Goal: Information Seeking & Learning: Learn about a topic

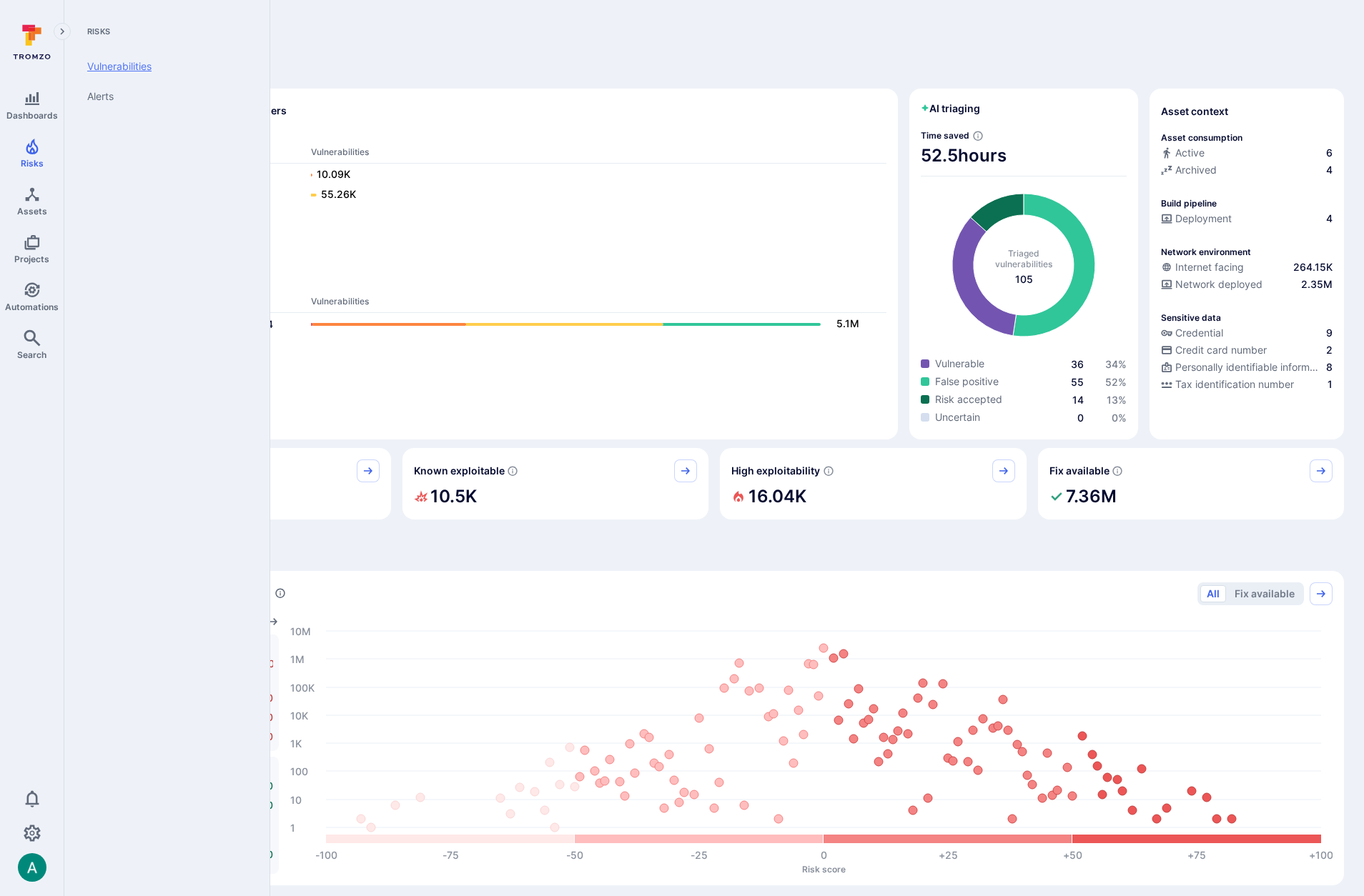
click at [95, 66] on link "Vulnerabilities" at bounding box center [164, 66] width 177 height 30
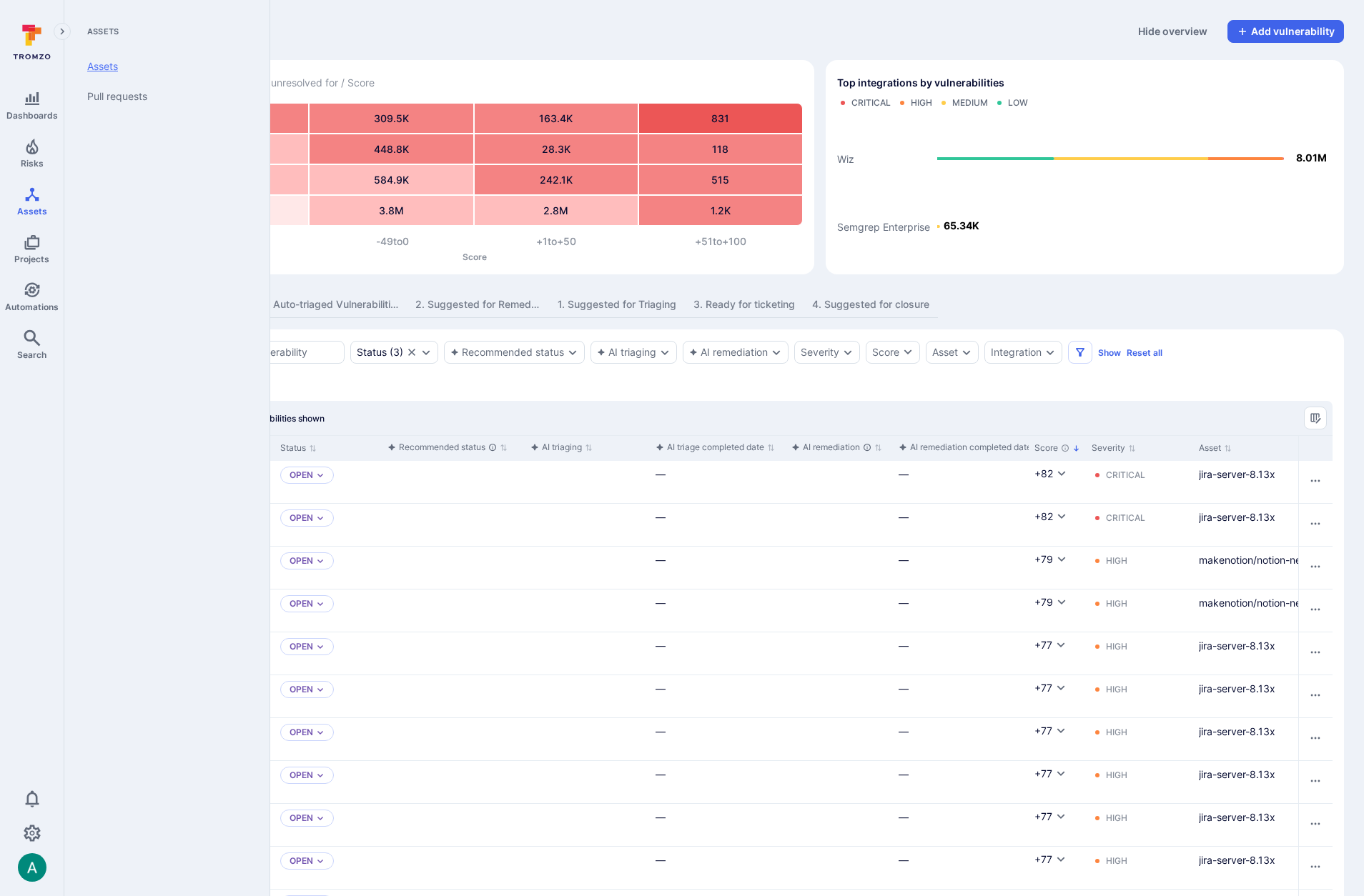
click at [100, 61] on link "Assets" at bounding box center [164, 66] width 177 height 30
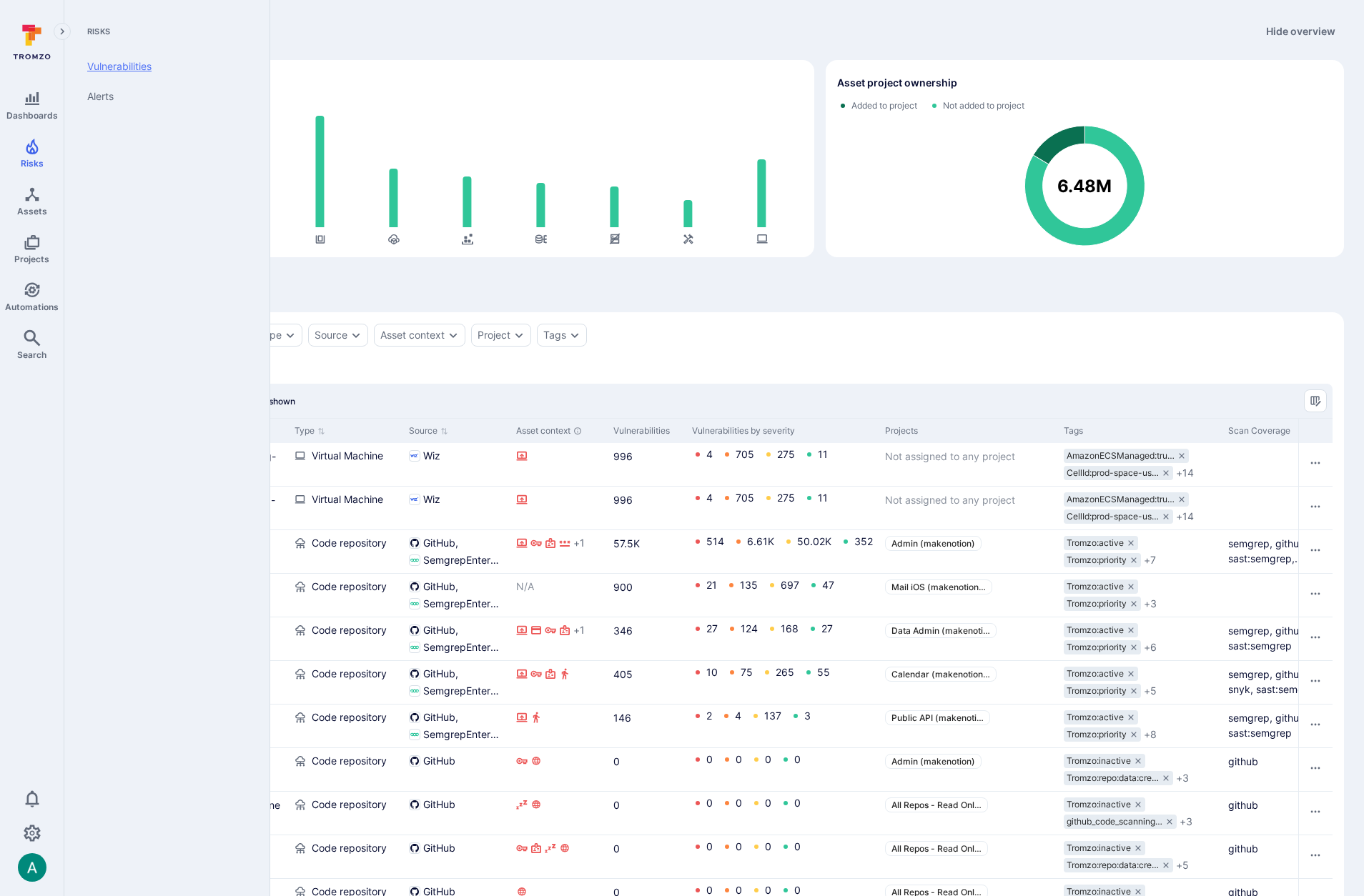
click at [110, 72] on link "Vulnerabilities" at bounding box center [164, 66] width 177 height 30
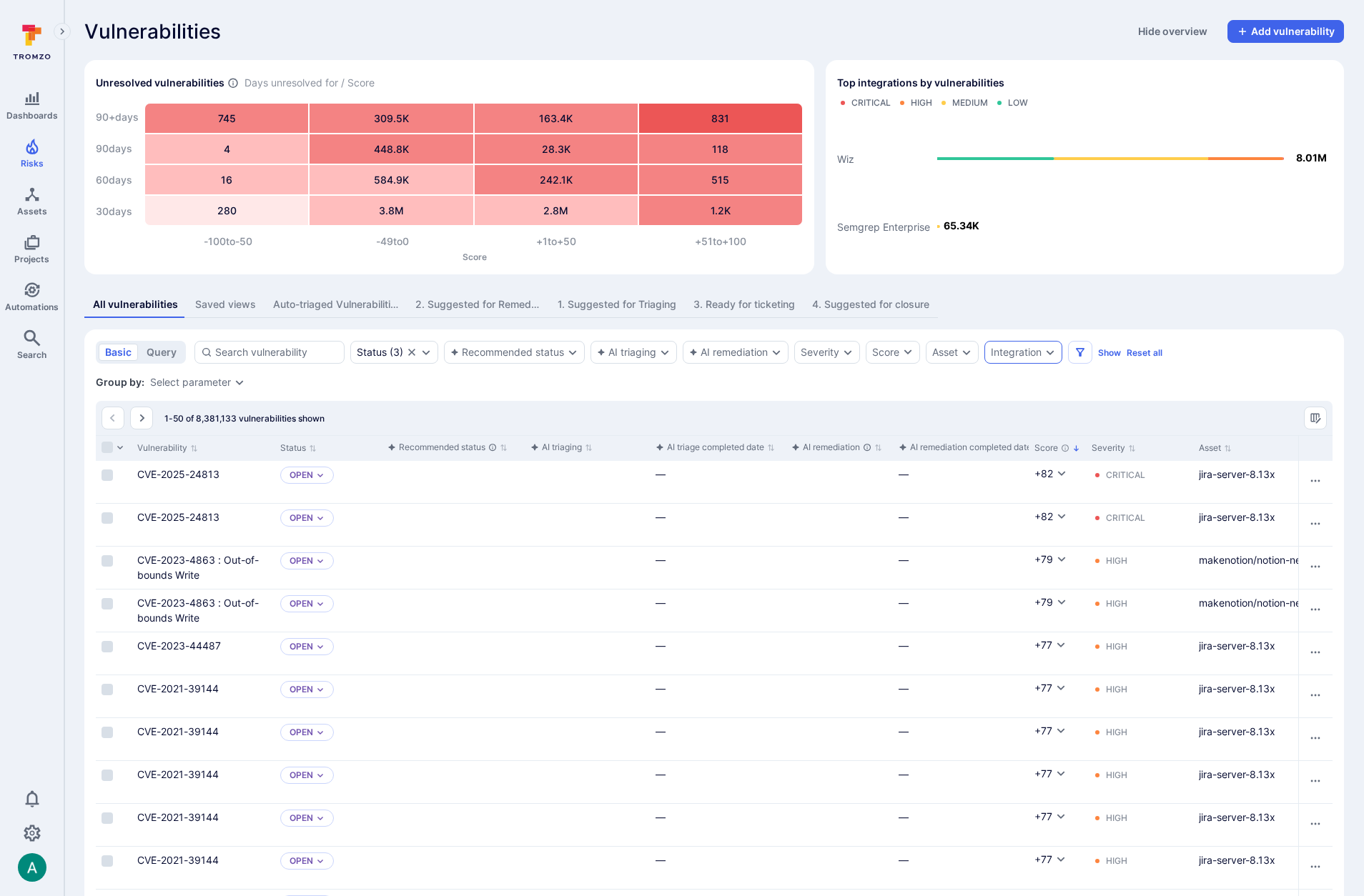
click at [1012, 351] on div "Integration" at bounding box center [1015, 352] width 51 height 11
click at [1014, 458] on li "Wiz" at bounding box center [1101, 458] width 210 height 17
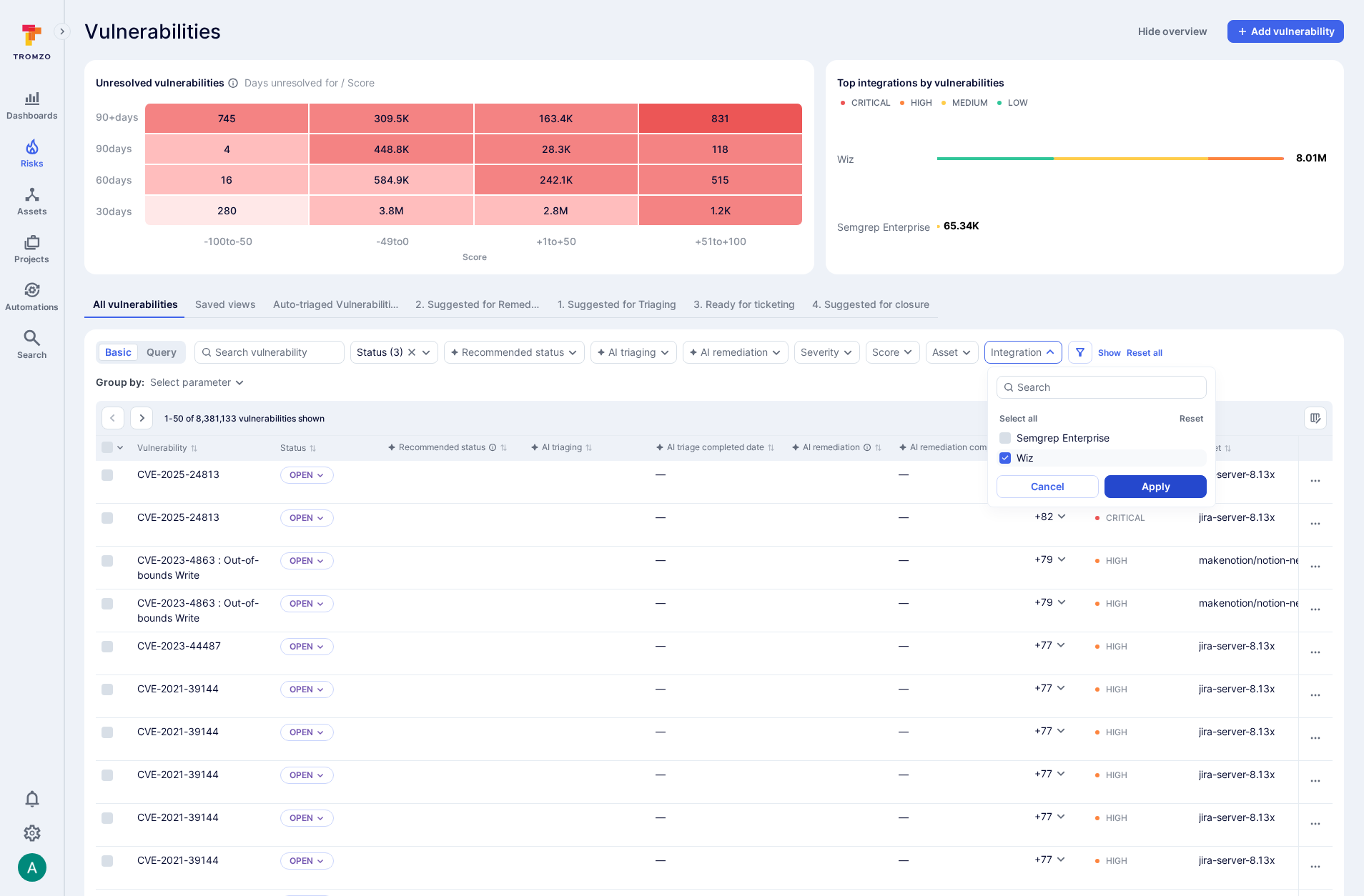
click at [1164, 486] on button "Apply" at bounding box center [1156, 486] width 103 height 23
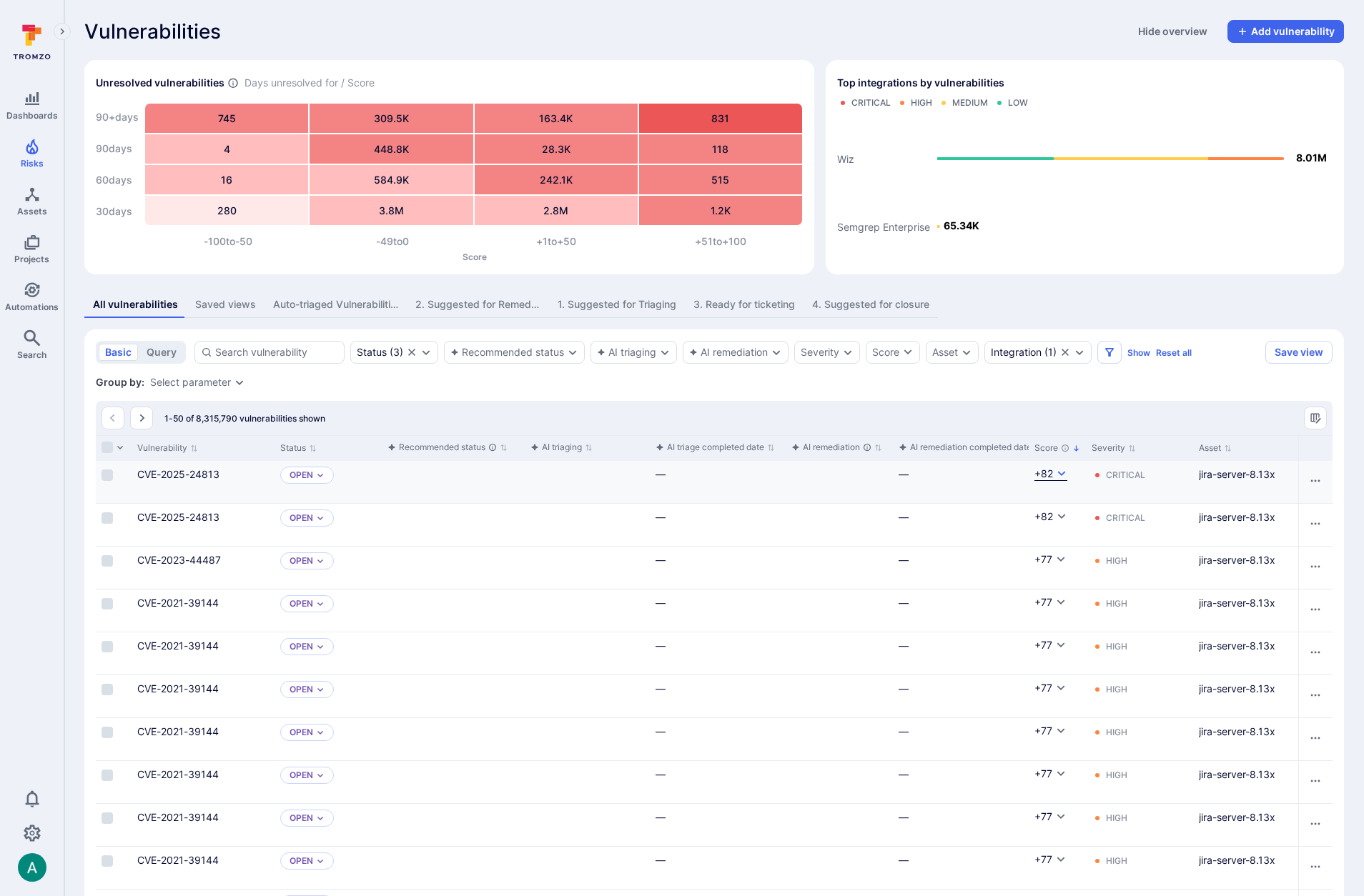
click at [1057, 473] on icon "Cell for Score" at bounding box center [1061, 474] width 11 height 11
click at [1057, 473] on div at bounding box center [682, 448] width 1364 height 896
click at [1068, 353] on icon "Clear selection" at bounding box center [1064, 351] width 7 height 7
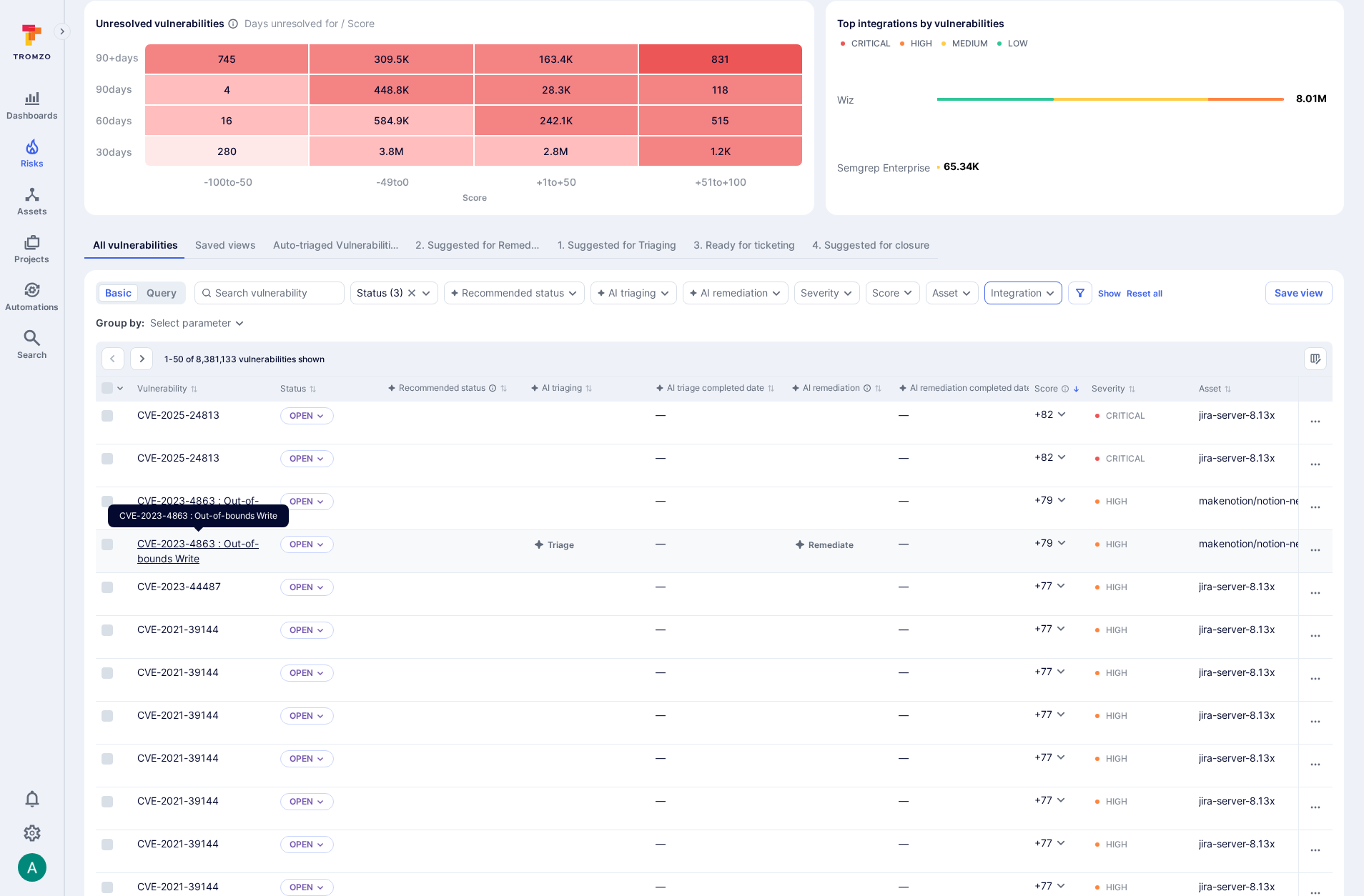
scroll to position [69, 0]
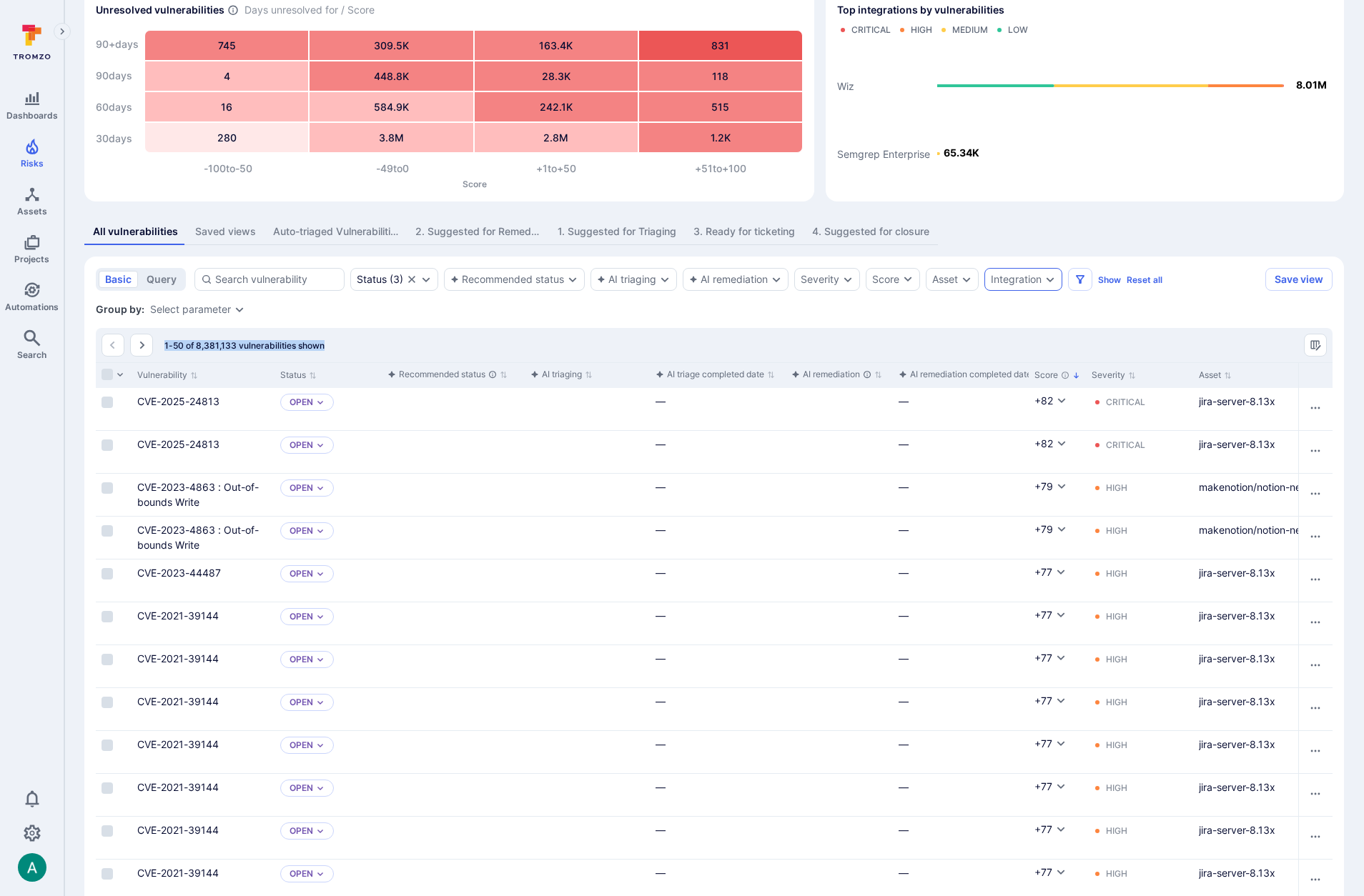
drag, startPoint x: 189, startPoint y: 346, endPoint x: 256, endPoint y: 338, distance: 67.5
click at [256, 338] on div "1-50 of 8,381,133 vulnerabilities shown" at bounding box center [214, 345] width 223 height 23
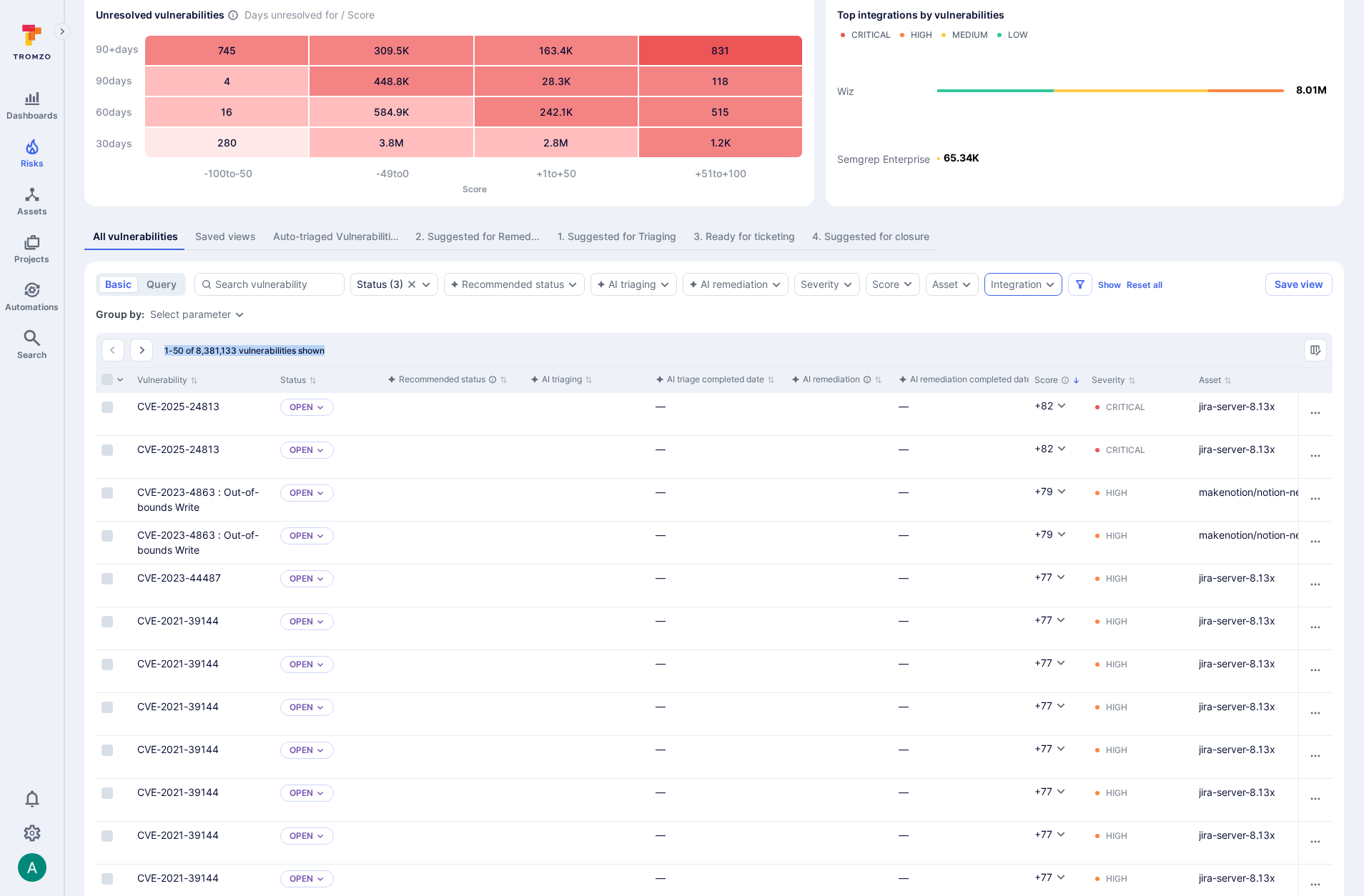
scroll to position [66, 0]
click at [373, 336] on div "1-50 of 8,381,133 vulnerabilities shown" at bounding box center [714, 351] width 1237 height 34
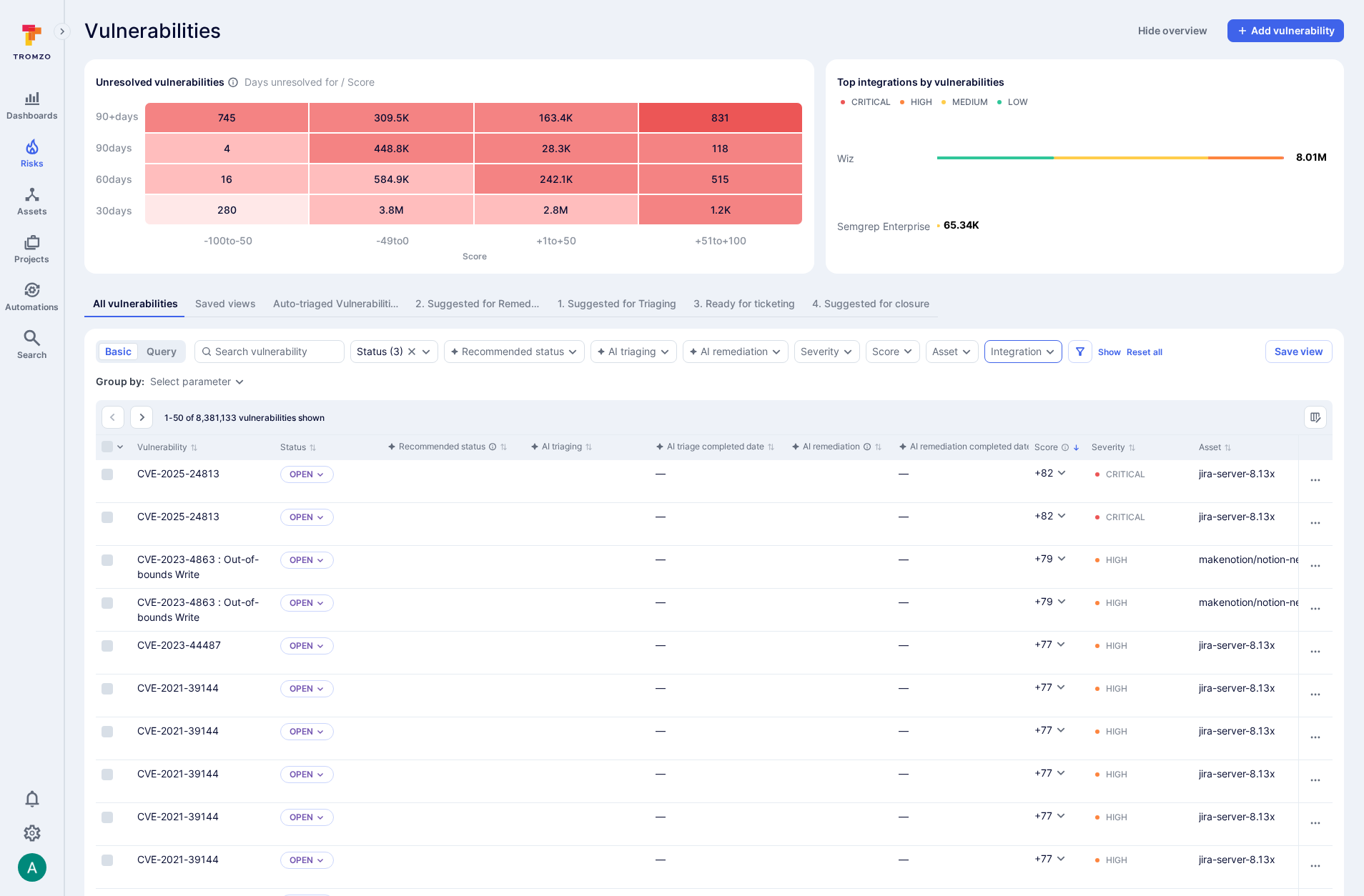
scroll to position [2, 0]
